Goal: Task Accomplishment & Management: Use online tool/utility

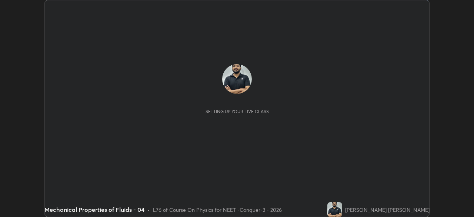
scroll to position [217, 474]
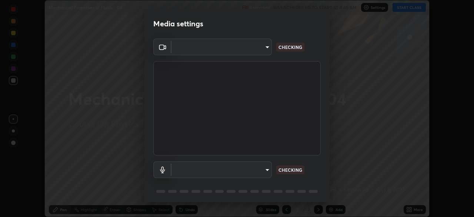
click at [249, 49] on body "Erase all Mechanical Properties of Fluids - 04 Recording WAS SCHEDULED TO START…" at bounding box center [237, 108] width 474 height 217
click at [247, 49] on div at bounding box center [237, 108] width 474 height 217
type input "cd196dca7ee3473cd0bbb3bb2826c5ea68ab4168b05a595dea54bdb54e95643a"
type input "8a746cdf30822f0194d7ebaae9e2952f093a53666f518d89720ff13f51db075d"
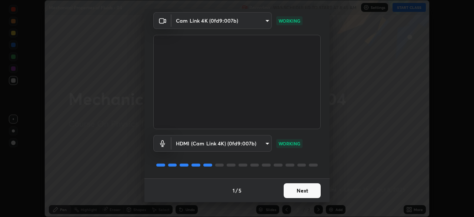
click at [305, 188] on button "Next" at bounding box center [302, 190] width 37 height 15
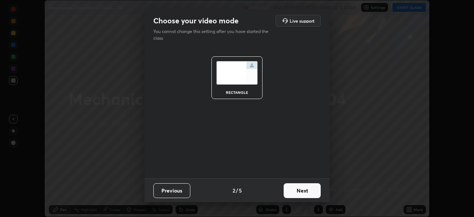
scroll to position [0, 0]
click at [309, 191] on button "Next" at bounding box center [302, 190] width 37 height 15
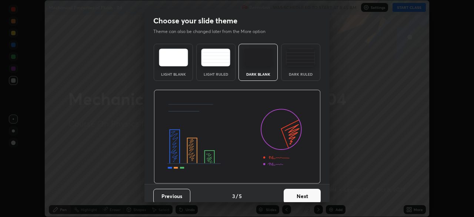
click at [312, 192] on button "Next" at bounding box center [302, 196] width 37 height 15
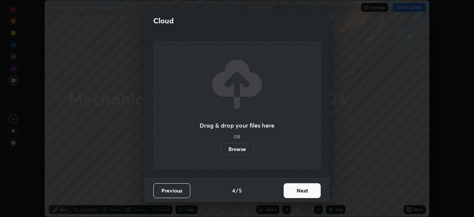
click at [318, 190] on button "Next" at bounding box center [302, 190] width 37 height 15
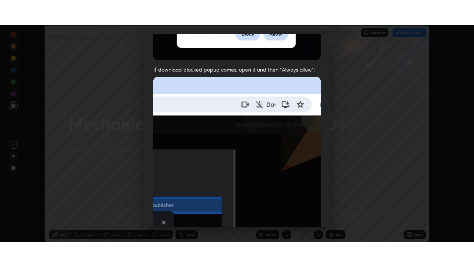
scroll to position [177, 0]
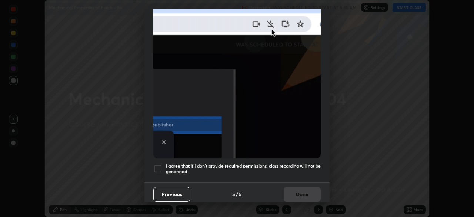
click at [162, 164] on div "I agree that if I don't provide required permissions, class recording will not …" at bounding box center [236, 168] width 167 height 9
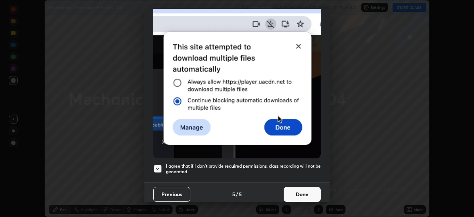
click at [304, 190] on button "Done" at bounding box center [302, 194] width 37 height 15
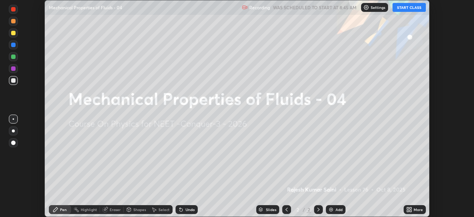
click at [410, 208] on icon at bounding box center [411, 208] width 2 height 2
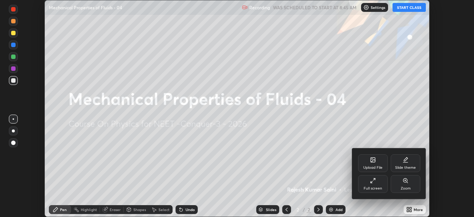
click at [373, 191] on div "Full screen" at bounding box center [373, 184] width 30 height 18
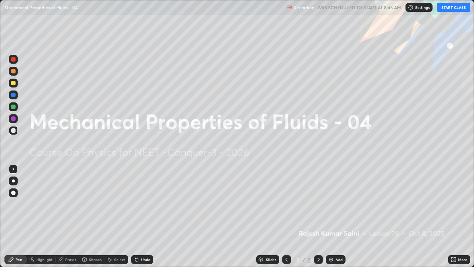
scroll to position [267, 474]
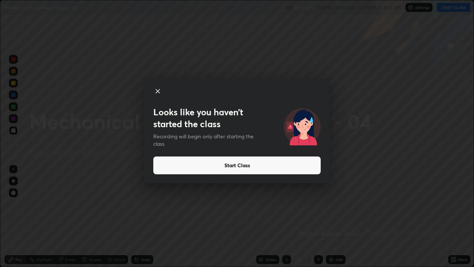
click at [161, 163] on button "Start Class" at bounding box center [236, 165] width 167 height 18
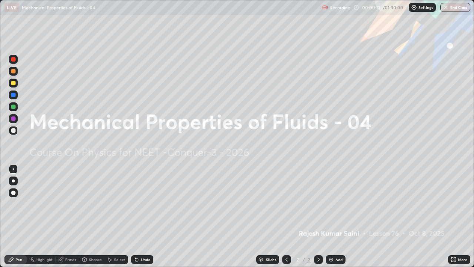
click at [336, 216] on div "Add" at bounding box center [339, 259] width 7 height 4
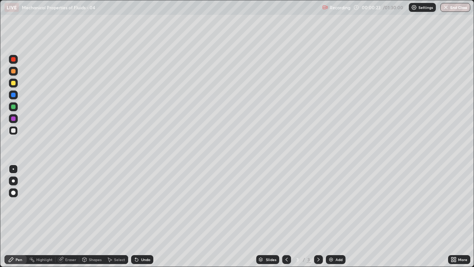
click at [15, 59] on div at bounding box center [13, 59] width 4 height 4
click at [13, 181] on div at bounding box center [13, 180] width 3 height 3
click at [91, 216] on div "Shapes" at bounding box center [95, 259] width 13 height 4
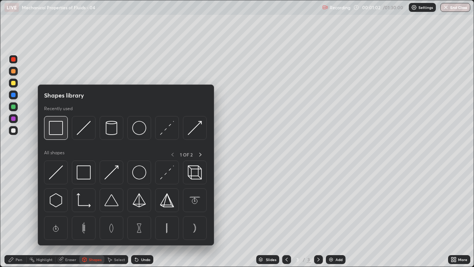
click at [57, 130] on img at bounding box center [56, 128] width 14 height 14
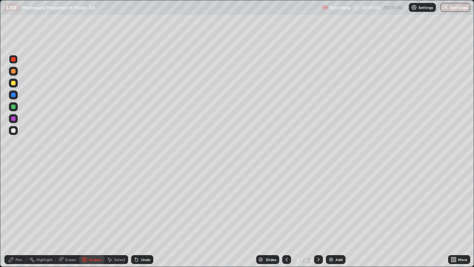
click at [69, 216] on div "Eraser" at bounding box center [70, 259] width 11 height 4
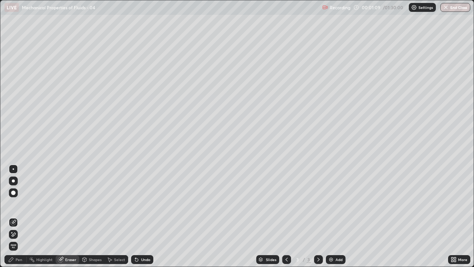
click at [17, 216] on div "Pen" at bounding box center [19, 259] width 7 height 4
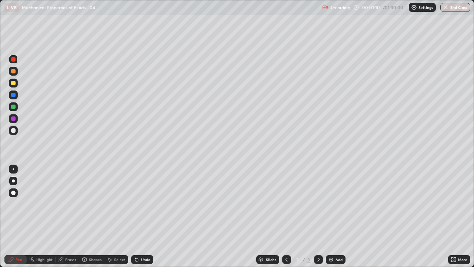
click at [70, 216] on div "Eraser" at bounding box center [70, 259] width 11 height 4
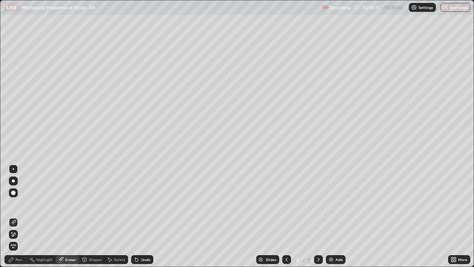
click at [68, 216] on div "Eraser" at bounding box center [68, 259] width 24 height 9
click at [92, 216] on div "Shapes" at bounding box center [95, 259] width 13 height 4
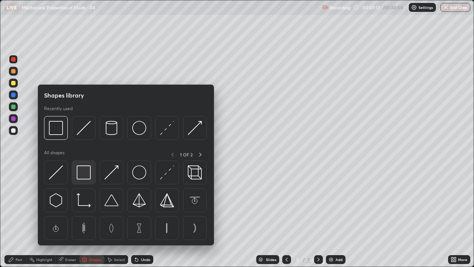
click at [84, 174] on img at bounding box center [84, 172] width 14 height 14
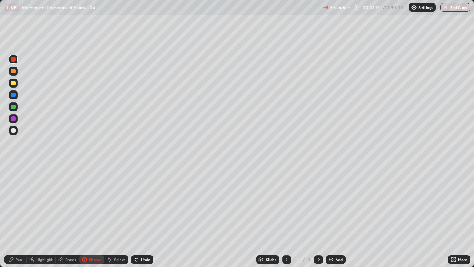
click at [14, 83] on div at bounding box center [13, 83] width 4 height 4
click at [16, 216] on div "Pen" at bounding box center [19, 259] width 7 height 4
click at [13, 106] on div at bounding box center [13, 106] width 4 height 4
click at [12, 95] on div at bounding box center [13, 95] width 4 height 4
click at [11, 83] on div at bounding box center [13, 83] width 4 height 4
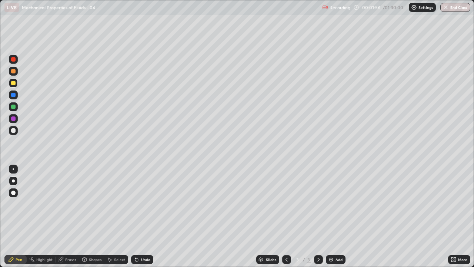
click at [12, 72] on div at bounding box center [13, 71] width 4 height 4
click at [13, 118] on div at bounding box center [13, 118] width 4 height 4
click at [13, 61] on div at bounding box center [13, 59] width 4 height 4
click at [13, 130] on div at bounding box center [13, 130] width 4 height 4
click at [12, 60] on div at bounding box center [13, 59] width 4 height 4
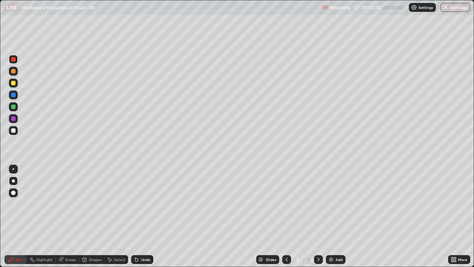
click at [6, 216] on div "Pen" at bounding box center [15, 259] width 22 height 9
click at [14, 131] on div at bounding box center [13, 130] width 4 height 4
click at [338, 216] on div "Add" at bounding box center [339, 259] width 7 height 4
click at [14, 60] on div at bounding box center [13, 59] width 4 height 4
click at [14, 130] on div at bounding box center [13, 130] width 4 height 4
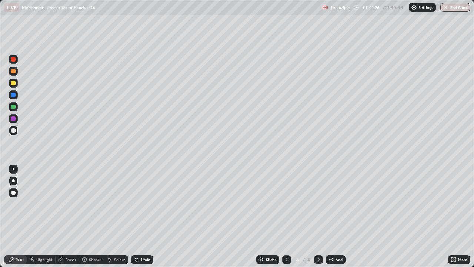
click at [11, 95] on div at bounding box center [13, 95] width 4 height 4
click at [15, 132] on div at bounding box center [13, 130] width 4 height 4
click at [17, 59] on div at bounding box center [13, 59] width 9 height 9
click at [15, 127] on div at bounding box center [13, 130] width 9 height 9
click at [13, 83] on div at bounding box center [13, 83] width 4 height 4
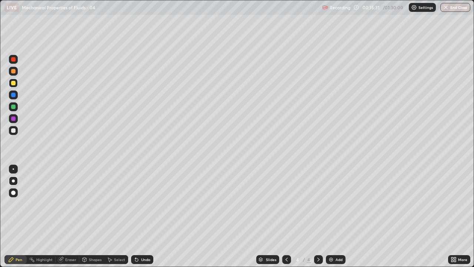
click at [336, 216] on div "Add" at bounding box center [339, 259] width 7 height 4
click at [16, 63] on div at bounding box center [13, 59] width 9 height 9
click at [13, 133] on div at bounding box center [13, 130] width 9 height 9
click at [137, 216] on icon at bounding box center [136, 259] width 3 height 3
click at [146, 216] on div "Undo" at bounding box center [145, 259] width 9 height 4
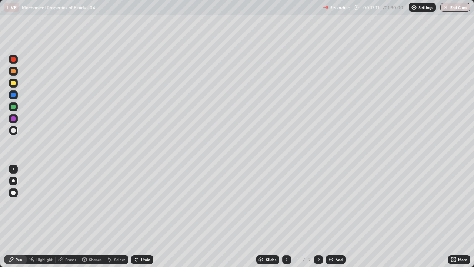
click at [146, 216] on div "Undo" at bounding box center [145, 259] width 9 height 4
click at [143, 216] on div "Undo" at bounding box center [145, 259] width 9 height 4
click at [71, 216] on div "Eraser" at bounding box center [70, 259] width 11 height 4
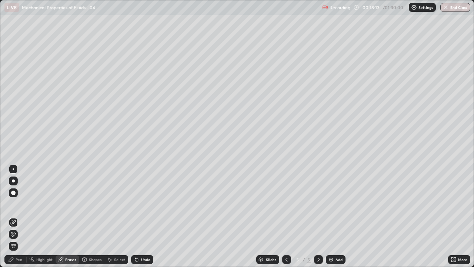
click at [21, 216] on div "Pen" at bounding box center [19, 259] width 7 height 4
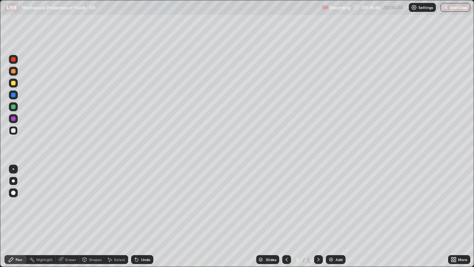
click at [12, 83] on div at bounding box center [13, 83] width 4 height 4
click at [13, 130] on div at bounding box center [13, 130] width 4 height 4
click at [13, 83] on div at bounding box center [13, 83] width 4 height 4
click at [331, 216] on img at bounding box center [331, 259] width 6 height 6
click at [74, 216] on div "Eraser" at bounding box center [70, 259] width 11 height 4
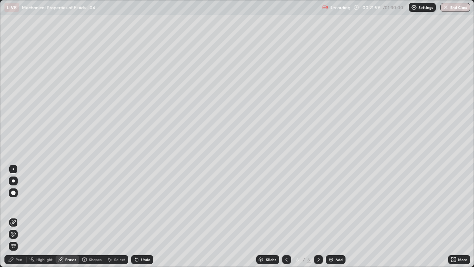
click at [290, 216] on div at bounding box center [286, 259] width 9 height 15
click at [290, 216] on div at bounding box center [286, 259] width 9 height 9
click at [319, 216] on icon at bounding box center [319, 259] width 6 height 6
click at [24, 216] on div "Pen" at bounding box center [15, 259] width 22 height 9
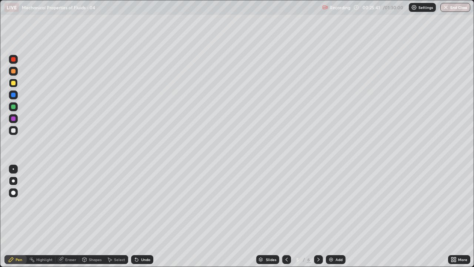
click at [72, 216] on div "Eraser" at bounding box center [70, 259] width 11 height 4
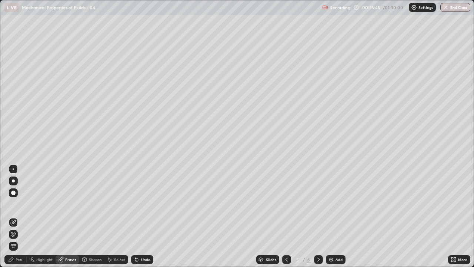
click at [21, 216] on div "Pen" at bounding box center [19, 259] width 7 height 4
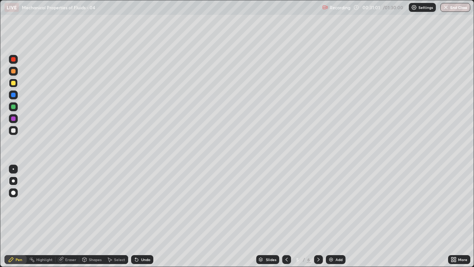
click at [319, 216] on icon at bounding box center [319, 259] width 6 height 6
click at [15, 61] on div at bounding box center [13, 59] width 4 height 4
click at [137, 216] on icon at bounding box center [136, 259] width 3 height 3
click at [137, 216] on icon at bounding box center [137, 259] width 6 height 6
click at [138, 216] on icon at bounding box center [137, 259] width 6 height 6
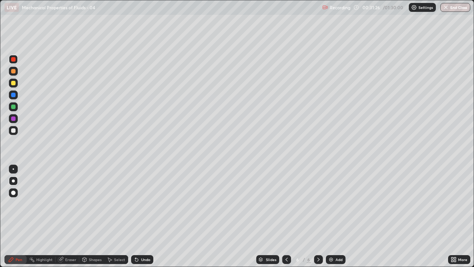
click at [139, 216] on div "Undo" at bounding box center [142, 259] width 22 height 9
click at [14, 130] on div at bounding box center [13, 130] width 4 height 4
click at [14, 94] on div at bounding box center [13, 95] width 4 height 4
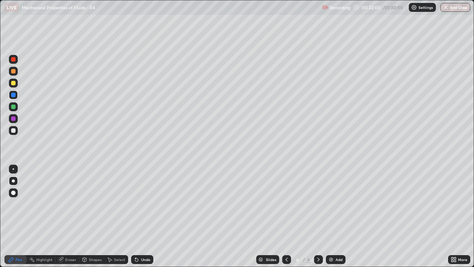
click at [14, 96] on div at bounding box center [13, 95] width 4 height 4
click at [15, 130] on div at bounding box center [13, 130] width 4 height 4
click at [13, 118] on div at bounding box center [13, 118] width 4 height 4
click at [13, 106] on div at bounding box center [13, 106] width 4 height 4
click at [93, 216] on div "Shapes" at bounding box center [95, 259] width 13 height 4
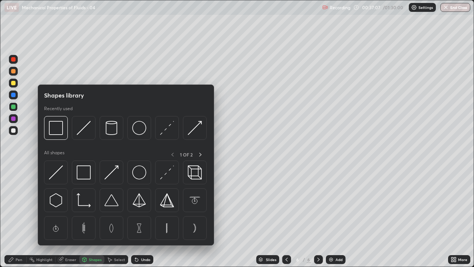
click at [95, 216] on div "Shapes" at bounding box center [95, 259] width 13 height 4
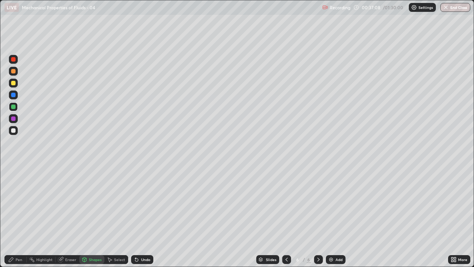
click at [64, 216] on div "Eraser" at bounding box center [68, 259] width 24 height 9
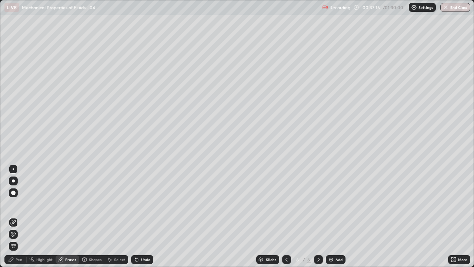
click at [21, 216] on div "Pen" at bounding box center [19, 259] width 7 height 4
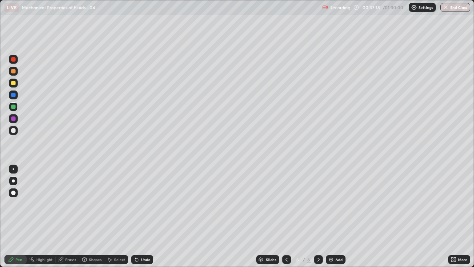
click at [16, 131] on div at bounding box center [13, 130] width 9 height 9
click at [337, 216] on div "Add" at bounding box center [339, 259] width 7 height 4
click at [13, 61] on div at bounding box center [13, 59] width 4 height 4
click at [14, 129] on div at bounding box center [13, 130] width 4 height 4
click at [13, 60] on div at bounding box center [13, 59] width 4 height 4
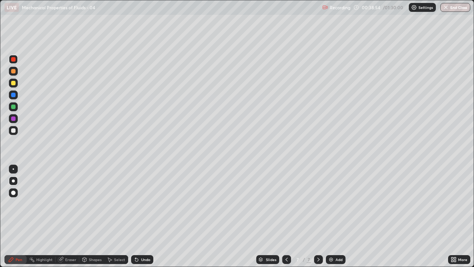
click at [11, 93] on div at bounding box center [13, 95] width 4 height 4
click at [12, 83] on div at bounding box center [13, 83] width 4 height 4
click at [141, 216] on div "Undo" at bounding box center [145, 259] width 9 height 4
click at [12, 131] on div at bounding box center [13, 130] width 4 height 4
click at [285, 216] on icon at bounding box center [287, 259] width 6 height 6
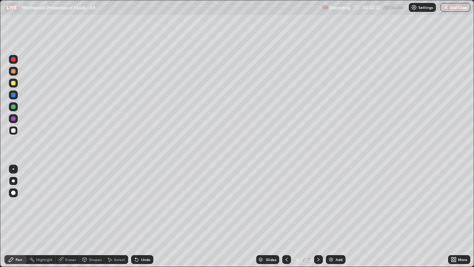
click at [286, 216] on icon at bounding box center [287, 259] width 6 height 6
click at [318, 216] on icon at bounding box center [319, 259] width 6 height 6
click at [286, 216] on icon at bounding box center [287, 259] width 6 height 6
click at [322, 216] on div at bounding box center [318, 259] width 9 height 15
click at [320, 216] on div at bounding box center [318, 259] width 9 height 9
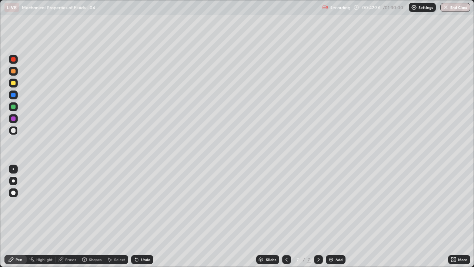
click at [322, 216] on div at bounding box center [318, 259] width 9 height 15
click at [318, 216] on icon at bounding box center [319, 259] width 6 height 6
click at [287, 216] on icon at bounding box center [287, 259] width 6 height 6
click at [12, 94] on div at bounding box center [13, 95] width 4 height 4
click at [318, 216] on icon at bounding box center [319, 259] width 6 height 6
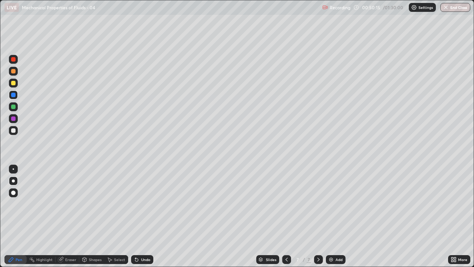
click at [336, 216] on div "Add" at bounding box center [339, 259] width 7 height 4
click at [287, 216] on icon at bounding box center [287, 259] width 6 height 6
click at [318, 216] on icon at bounding box center [319, 259] width 6 height 6
click at [13, 60] on div at bounding box center [13, 59] width 4 height 4
click at [14, 131] on div at bounding box center [13, 130] width 4 height 4
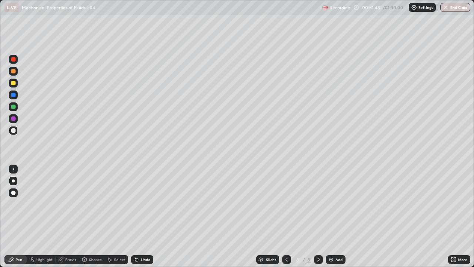
click at [14, 95] on div at bounding box center [13, 95] width 4 height 4
click at [11, 106] on div at bounding box center [13, 106] width 4 height 4
click at [73, 216] on div "Eraser" at bounding box center [70, 259] width 11 height 4
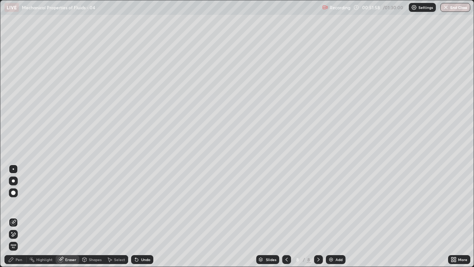
click at [97, 216] on div "Shapes" at bounding box center [95, 259] width 13 height 4
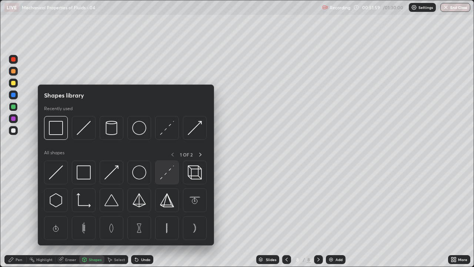
click at [163, 179] on img at bounding box center [167, 172] width 14 height 14
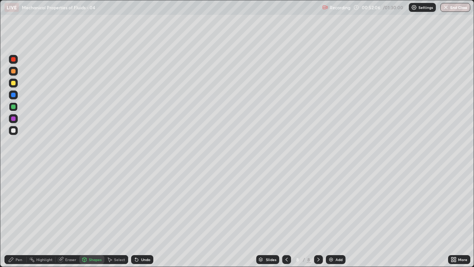
click at [13, 118] on div at bounding box center [13, 118] width 4 height 4
click at [19, 216] on div "Pen" at bounding box center [19, 259] width 7 height 4
click at [71, 216] on div "Eraser" at bounding box center [70, 259] width 11 height 4
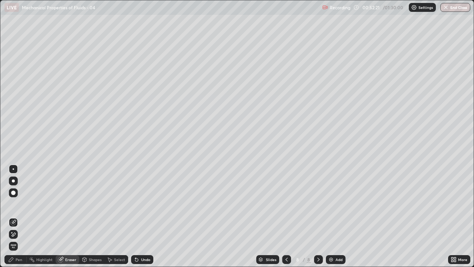
click at [17, 216] on div "Pen" at bounding box center [15, 259] width 22 height 9
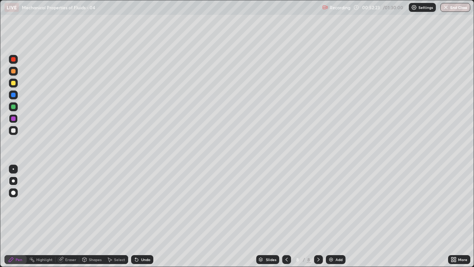
click at [12, 108] on div at bounding box center [13, 106] width 4 height 4
click at [95, 216] on div "Shapes" at bounding box center [95, 259] width 13 height 4
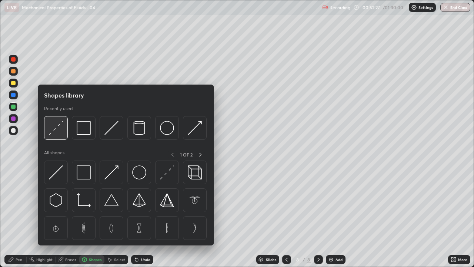
click at [57, 130] on img at bounding box center [56, 128] width 14 height 14
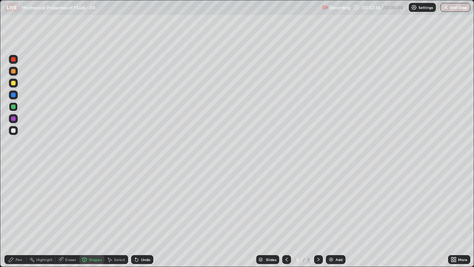
click at [12, 119] on div at bounding box center [13, 118] width 4 height 4
click at [17, 216] on div "Pen" at bounding box center [19, 259] width 7 height 4
click at [14, 131] on div at bounding box center [13, 130] width 4 height 4
click at [12, 109] on div at bounding box center [13, 106] width 4 height 4
click at [15, 95] on div at bounding box center [13, 95] width 4 height 4
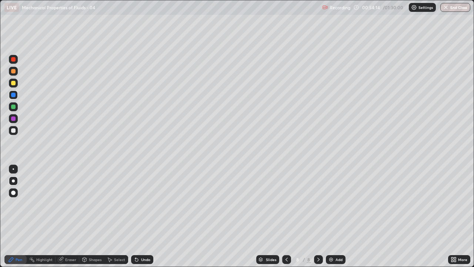
click at [15, 130] on div at bounding box center [13, 130] width 4 height 4
click at [14, 130] on div at bounding box center [13, 130] width 4 height 4
click at [142, 216] on div "Undo" at bounding box center [145, 259] width 9 height 4
click at [143, 216] on div "Undo" at bounding box center [145, 259] width 9 height 4
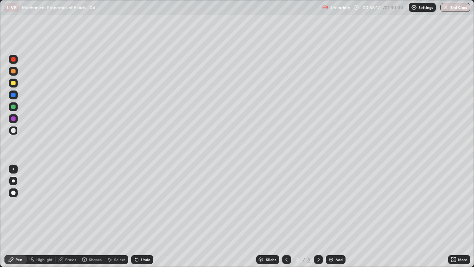
click at [142, 216] on div "Undo" at bounding box center [145, 259] width 9 height 4
click at [145, 216] on div "Undo" at bounding box center [145, 259] width 9 height 4
click at [146, 216] on div "Undo" at bounding box center [145, 259] width 9 height 4
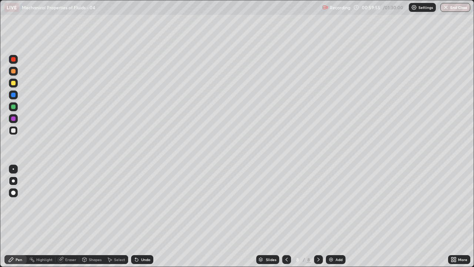
click at [143, 216] on div "Undo" at bounding box center [145, 259] width 9 height 4
click at [142, 216] on div "Undo" at bounding box center [145, 259] width 9 height 4
click at [140, 216] on div "Undo" at bounding box center [142, 259] width 22 height 9
click at [137, 216] on icon at bounding box center [137, 259] width 6 height 6
click at [15, 107] on div at bounding box center [13, 106] width 4 height 4
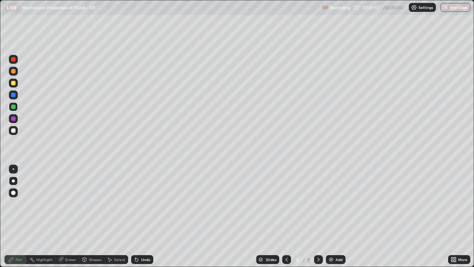
click at [338, 216] on div "Add" at bounding box center [339, 259] width 7 height 4
click at [13, 133] on div at bounding box center [13, 130] width 9 height 9
click at [286, 216] on icon at bounding box center [287, 259] width 6 height 6
click at [318, 216] on icon at bounding box center [319, 259] width 6 height 6
click at [12, 85] on div at bounding box center [13, 83] width 4 height 4
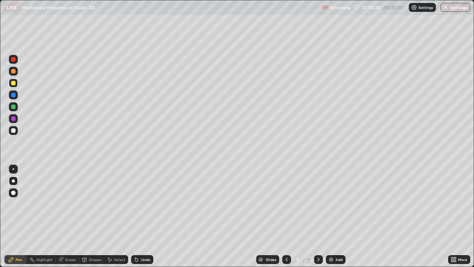
click at [17, 120] on div at bounding box center [13, 118] width 9 height 9
click at [283, 216] on div at bounding box center [286, 259] width 9 height 9
click at [76, 216] on div "Eraser" at bounding box center [68, 259] width 24 height 9
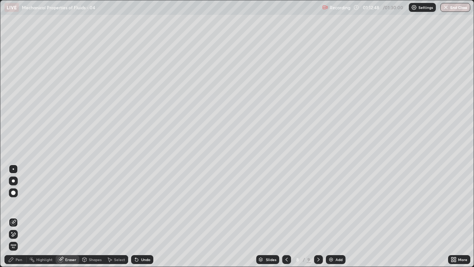
click at [318, 216] on icon at bounding box center [319, 259] width 6 height 6
click at [23, 216] on div "Pen" at bounding box center [15, 259] width 22 height 9
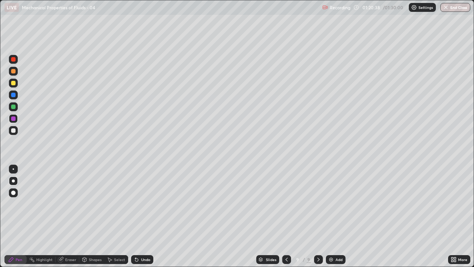
click at [456, 8] on button "End Class" at bounding box center [455, 7] width 30 height 9
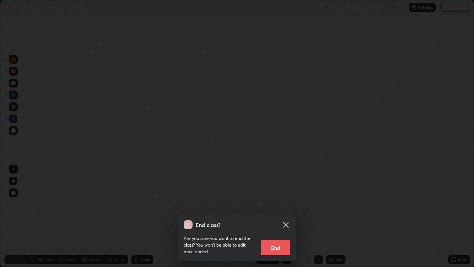
click at [282, 216] on button "End" at bounding box center [276, 247] width 30 height 15
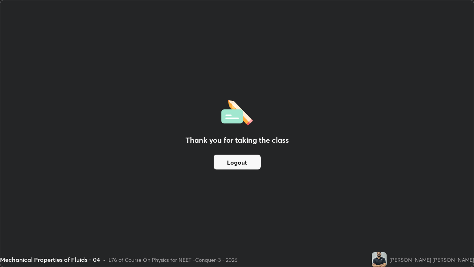
click at [234, 164] on button "Logout" at bounding box center [237, 161] width 47 height 15
